Goal: Task Accomplishment & Management: Complete application form

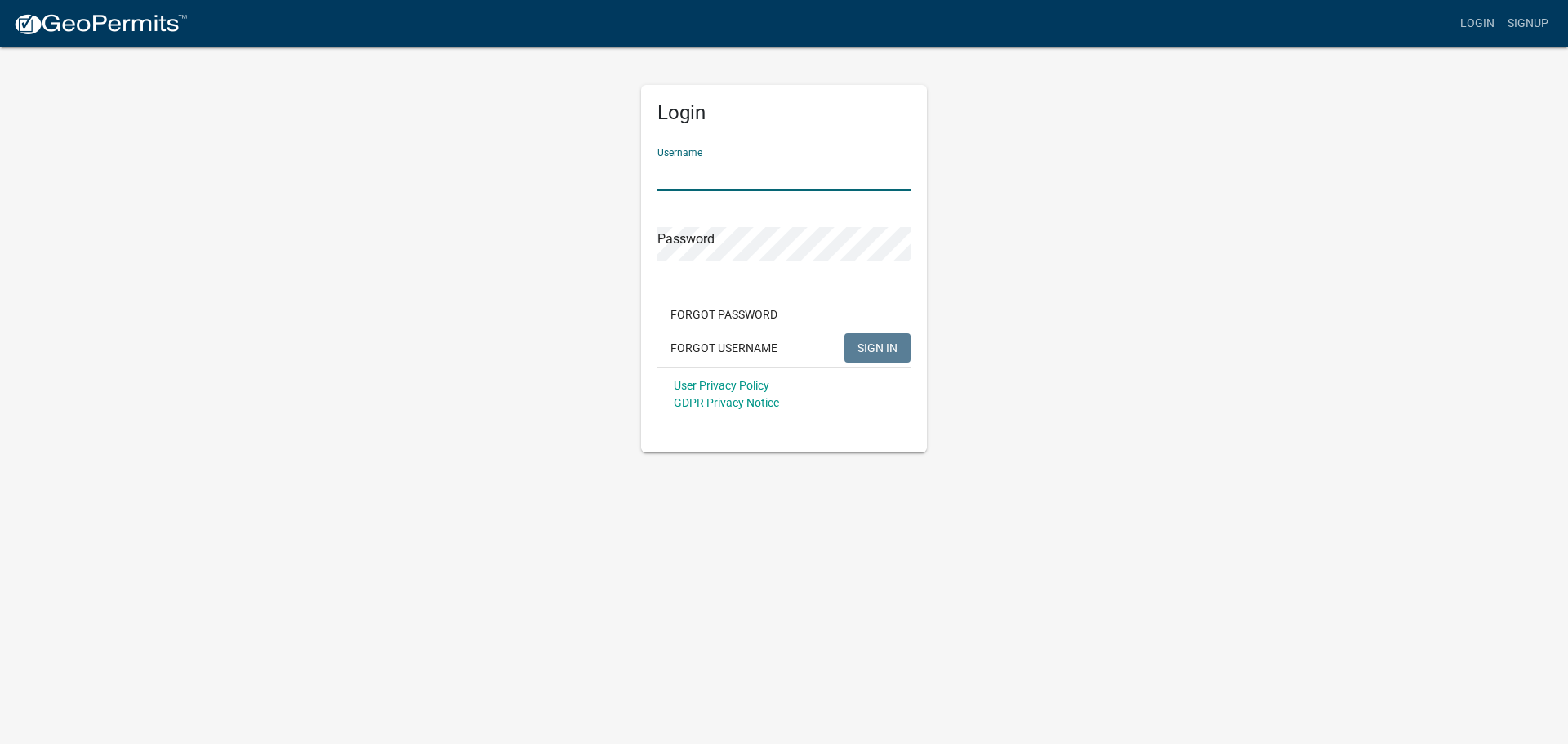
click at [803, 168] on input "Username" at bounding box center [783, 174] width 253 height 33
type input "meyerbuilding"
click at [844, 333] on button "SIGN IN" at bounding box center [878, 348] width 66 height 30
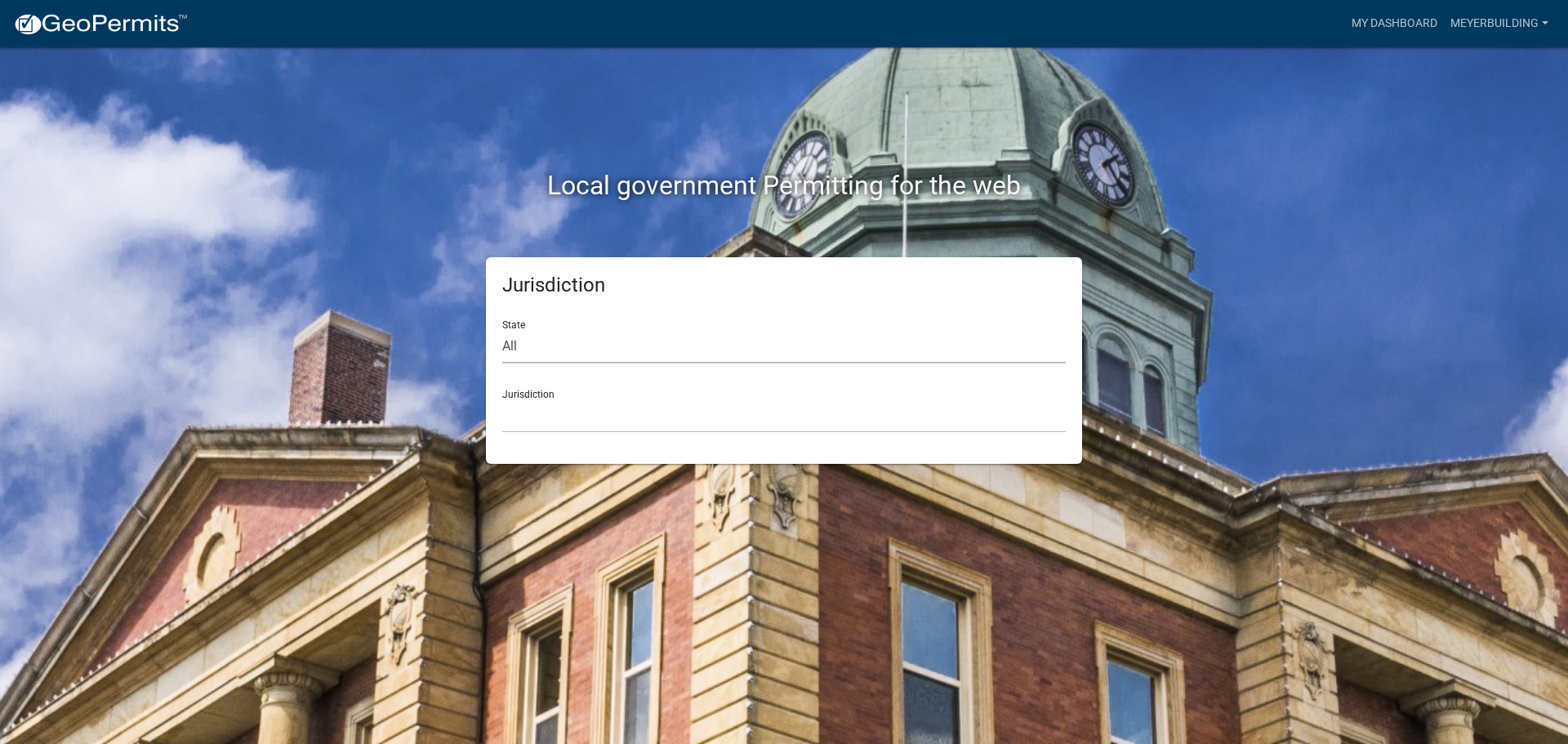
click at [642, 350] on select "All [US_STATE] [US_STATE] [US_STATE] [US_STATE] [US_STATE] [US_STATE] [US_STATE…" at bounding box center [784, 347] width 564 height 33
select select "[US_STATE]"
click at [502, 330] on select "All [US_STATE] [US_STATE] [US_STATE] [US_STATE] [US_STATE] [US_STATE] [US_STATE…" at bounding box center [784, 347] width 564 height 33
click at [547, 413] on select "City of [GEOGRAPHIC_DATA], [US_STATE] City of [GEOGRAPHIC_DATA], [US_STATE] Cit…" at bounding box center [784, 416] width 564 height 33
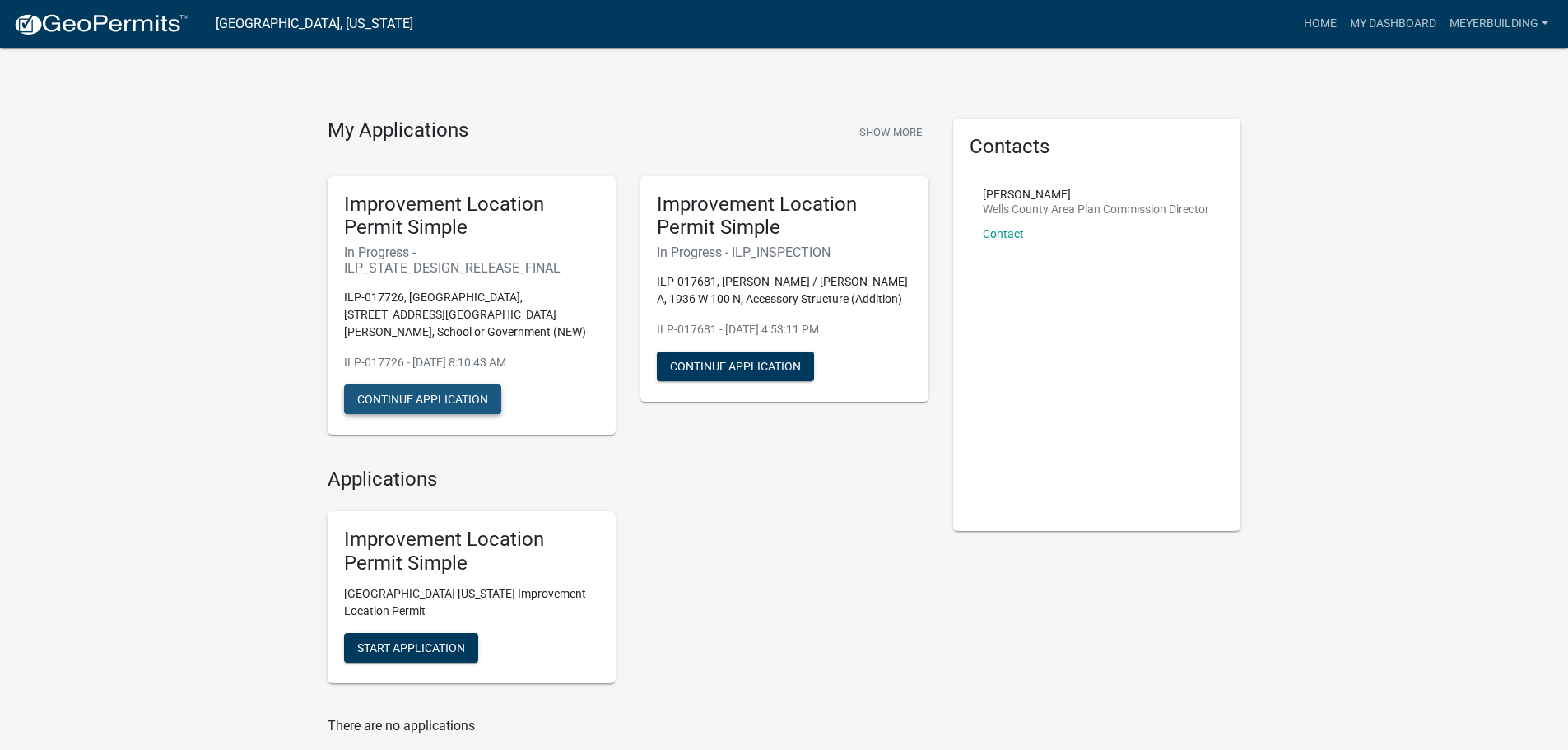
click at [453, 386] on button "Continue Application" at bounding box center [422, 400] width 157 height 30
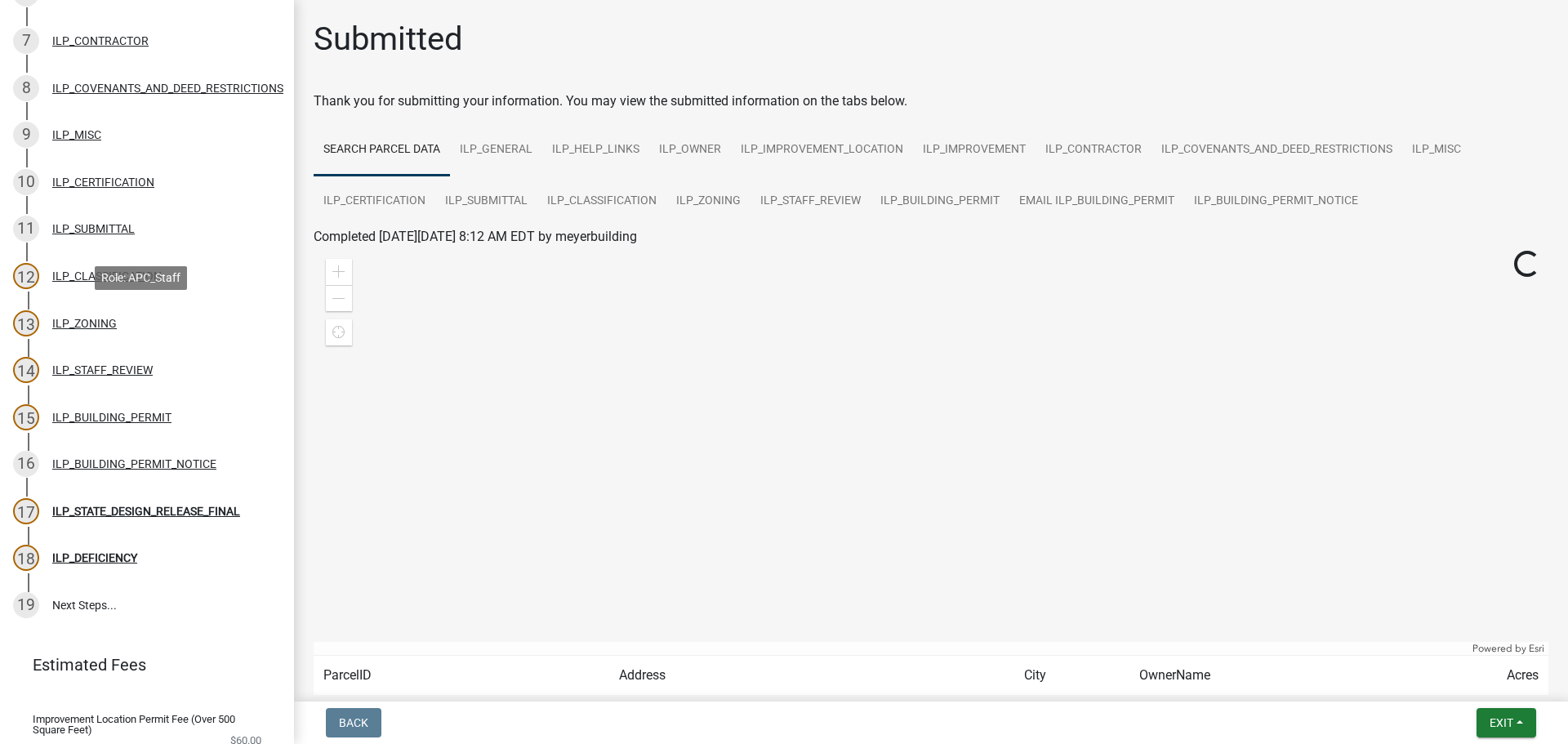
scroll to position [490, 0]
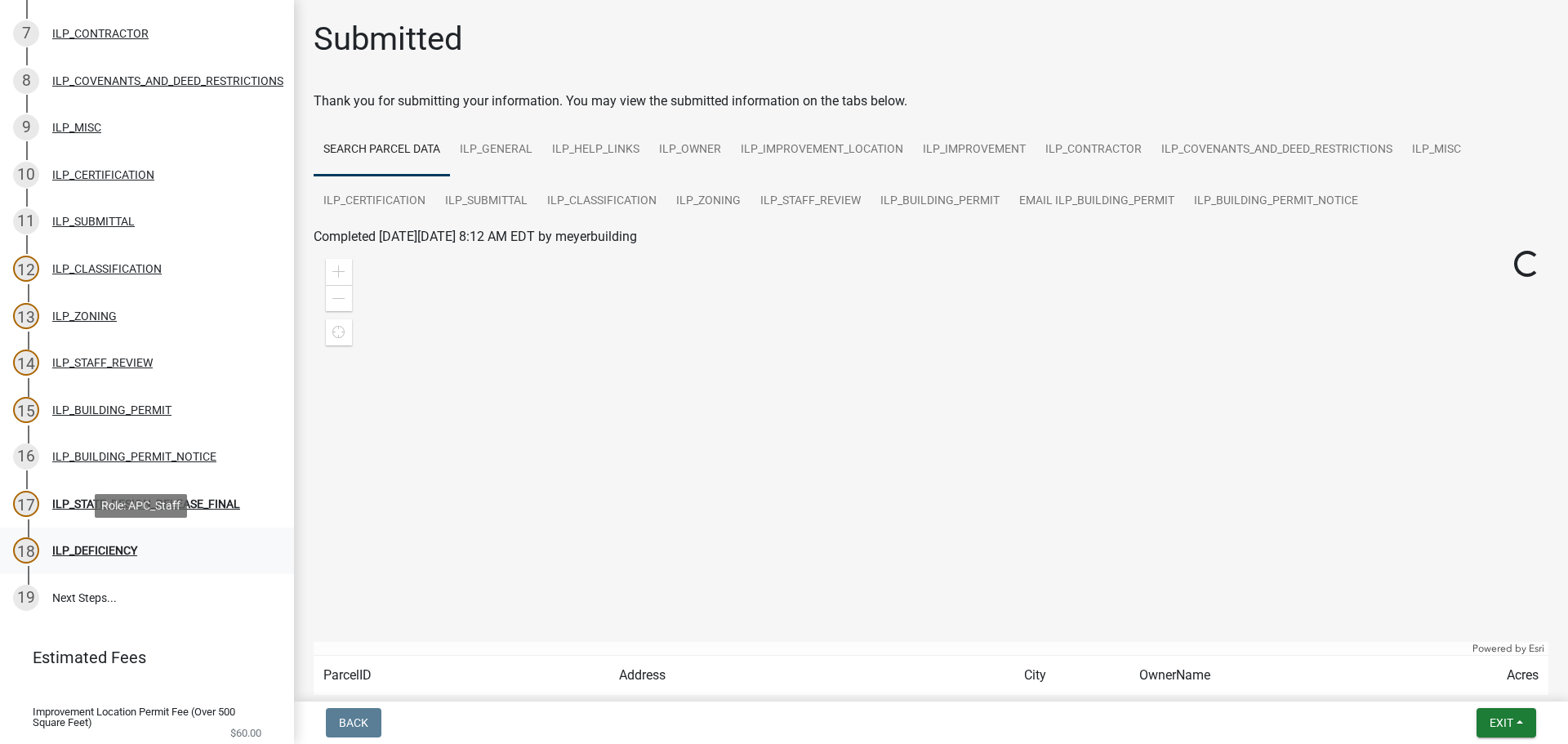
click at [96, 549] on div "ILP_DEFICIENCY" at bounding box center [94, 550] width 85 height 11
click at [131, 361] on div "ILP_STAFF_REVIEW" at bounding box center [102, 362] width 101 height 11
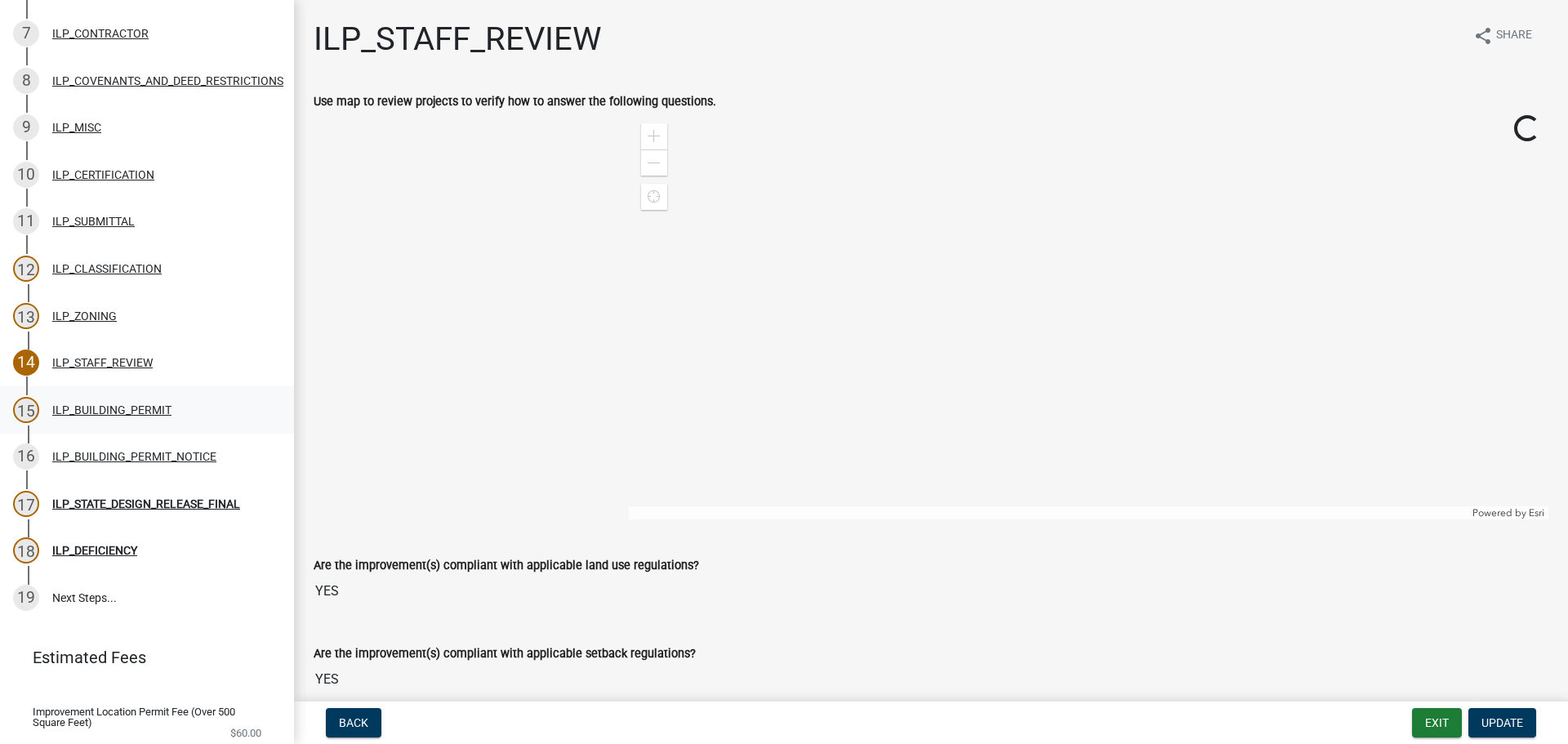
click at [82, 411] on div "ILP_BUILDING_PERMIT" at bounding box center [112, 410] width 119 height 11
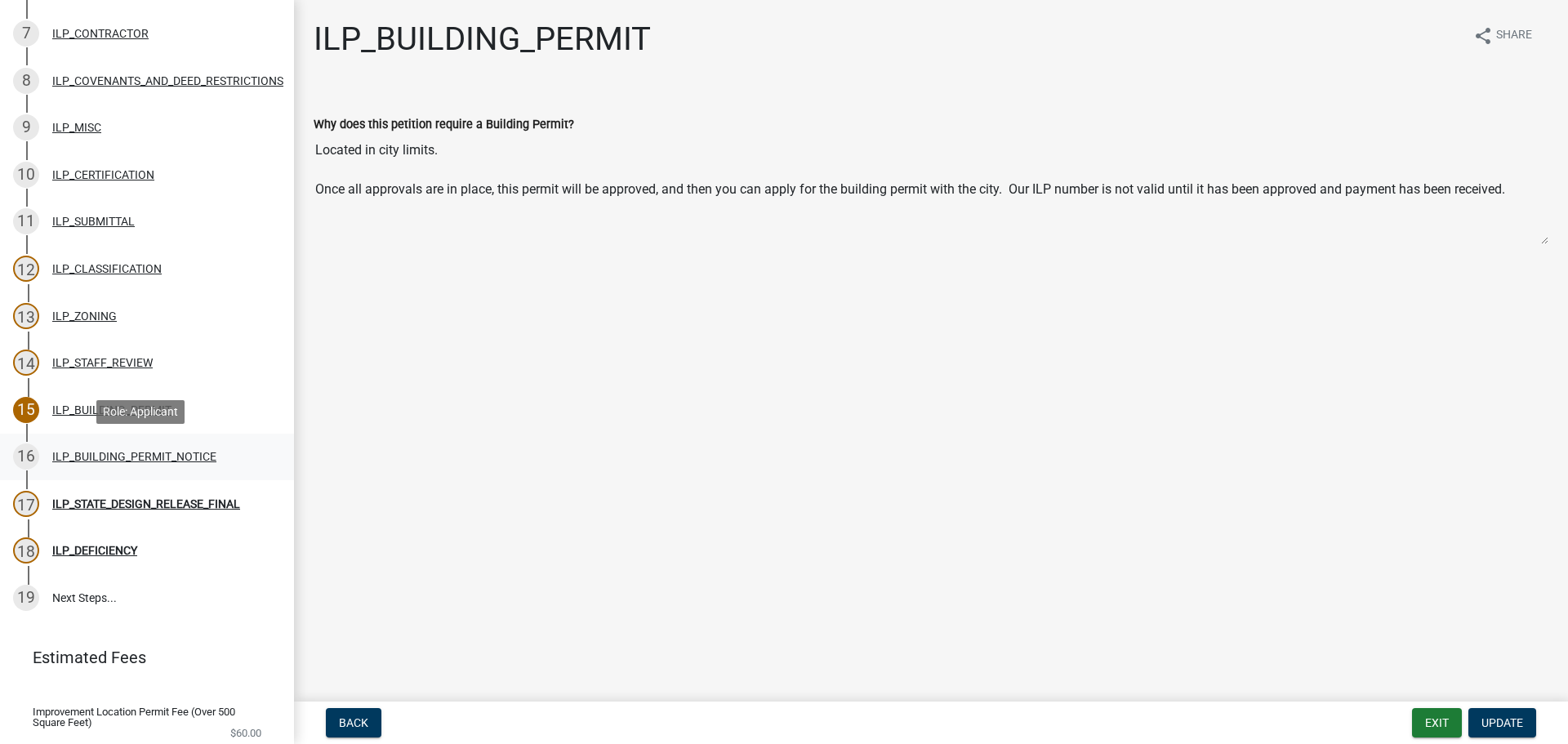
click at [124, 455] on div "ILP_BUILDING_PERMIT_NOTICE" at bounding box center [135, 456] width 164 height 11
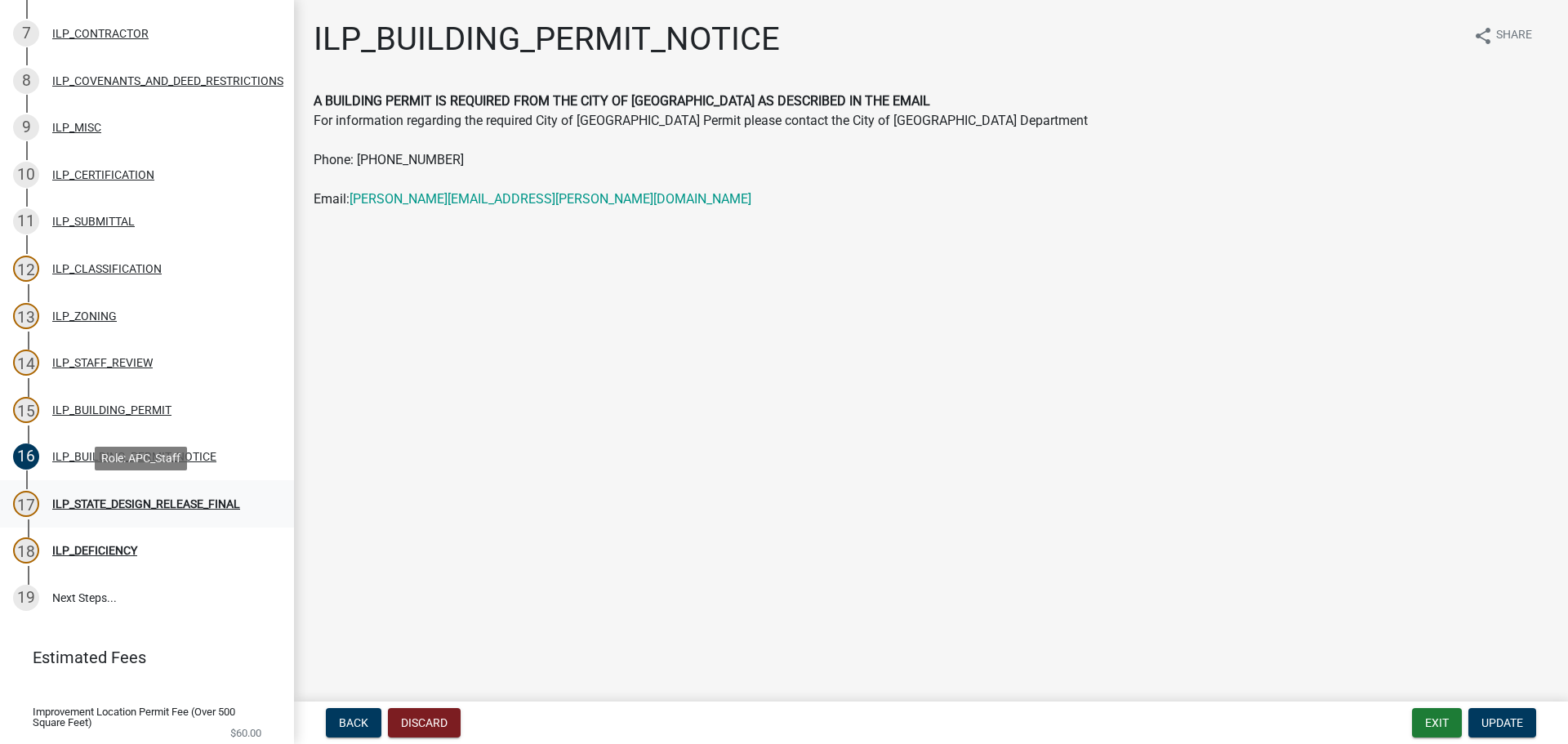
click at [130, 507] on div "ILP_STATE_DESIGN_RELEASE_FINAL" at bounding box center [146, 503] width 188 height 11
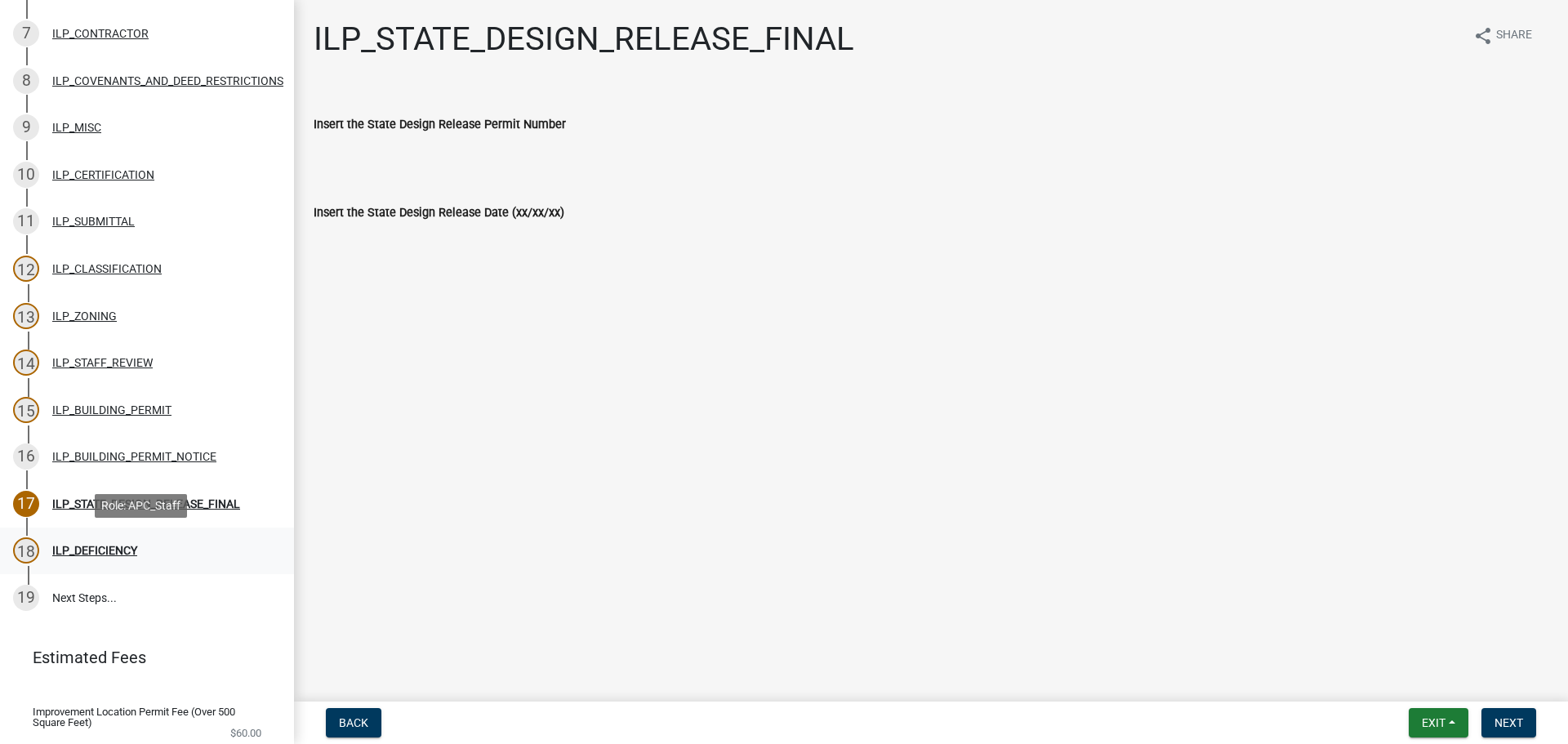
click at [114, 537] on div "18 ILP_DEFICIENCY" at bounding box center [140, 551] width 255 height 26
click at [115, 552] on div "ILP_DEFICIENCY" at bounding box center [94, 550] width 85 height 11
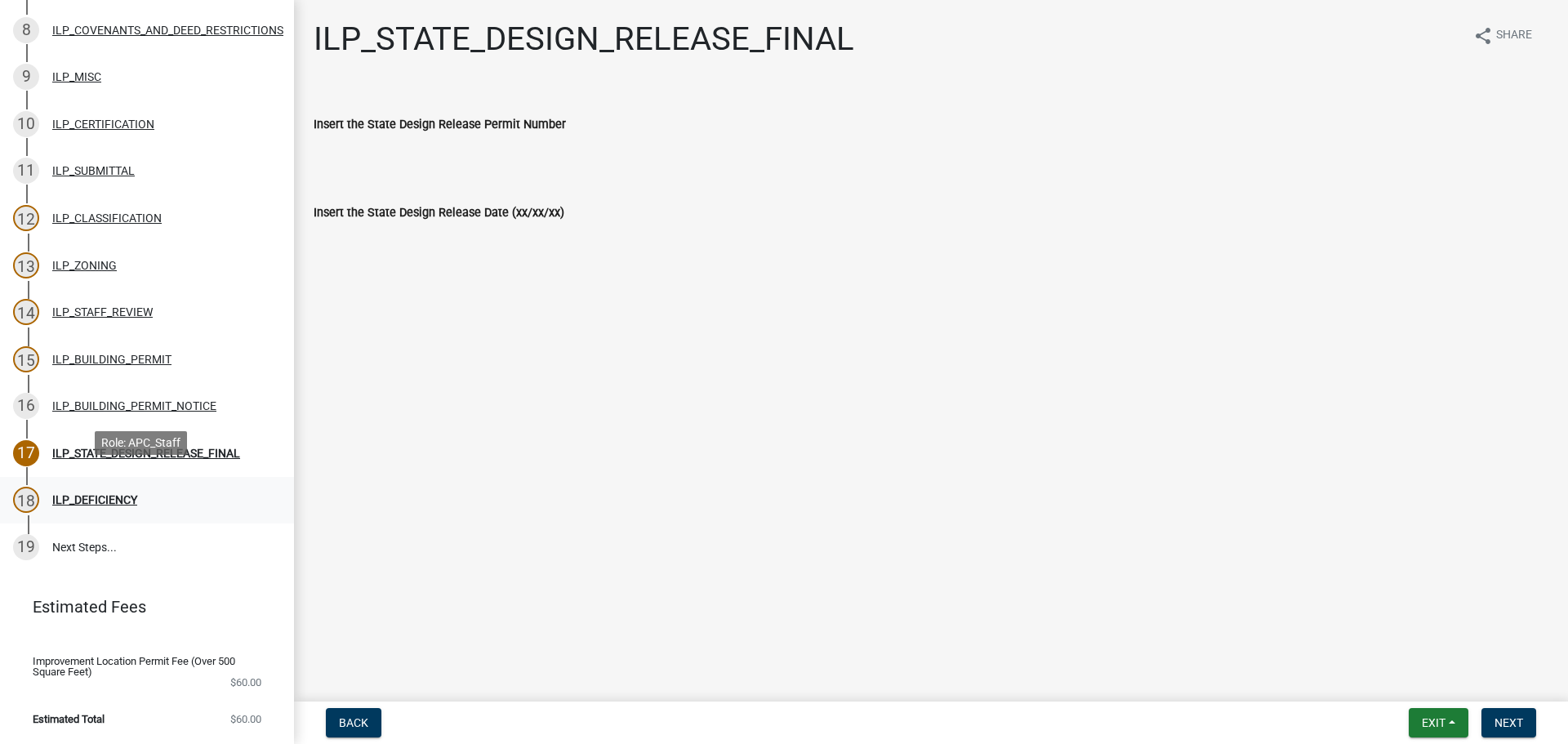
click at [94, 495] on div "ILP_DEFICIENCY" at bounding box center [94, 500] width 85 height 11
click at [72, 537] on link "19 Next Steps..." at bounding box center [147, 547] width 294 height 47
click at [123, 495] on div "ILP_DEFICIENCY" at bounding box center [94, 500] width 85 height 11
click at [206, 447] on div "ILP_STATE_DESIGN_RELEASE_FINAL" at bounding box center [146, 453] width 188 height 11
click at [130, 400] on div "ILP_BUILDING_PERMIT_NOTICE" at bounding box center [135, 405] width 164 height 11
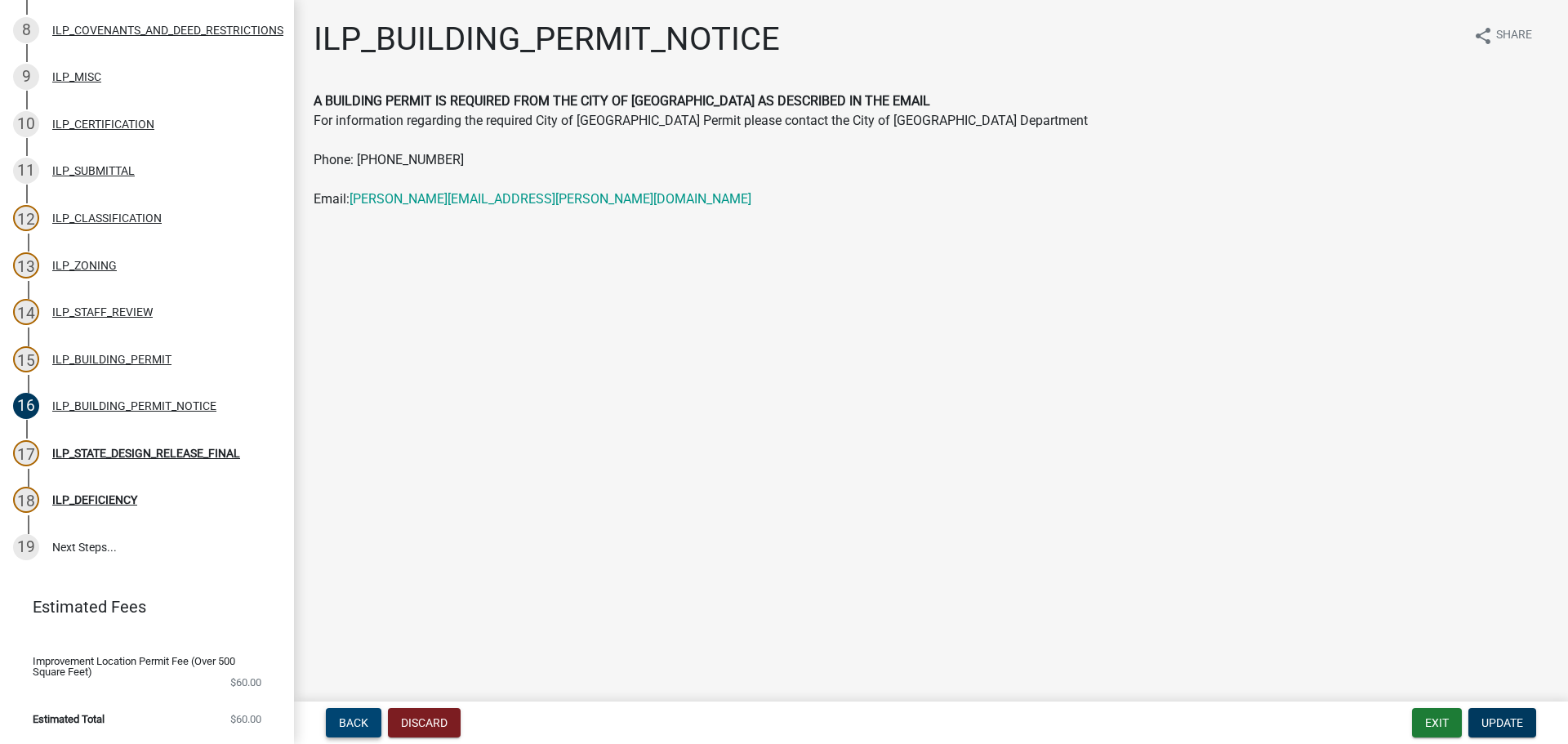
click at [353, 718] on span "Back" at bounding box center [354, 722] width 30 height 13
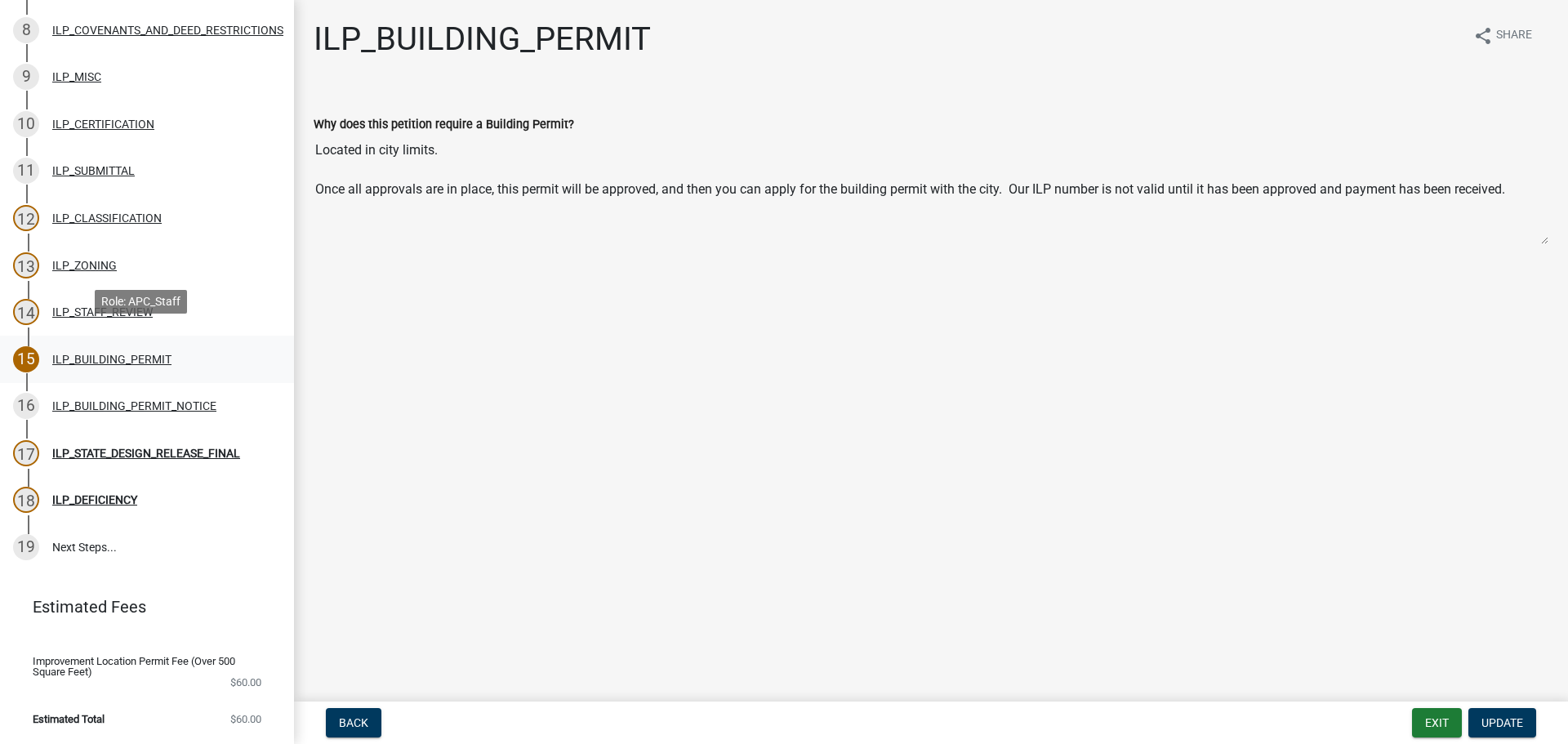
click at [78, 354] on div "ILP_BUILDING_PERMIT" at bounding box center [112, 359] width 119 height 11
